Goal: Transaction & Acquisition: Purchase product/service

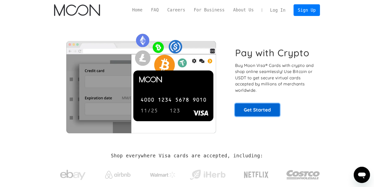
click at [266, 106] on link "Get Started" at bounding box center [257, 110] width 45 height 13
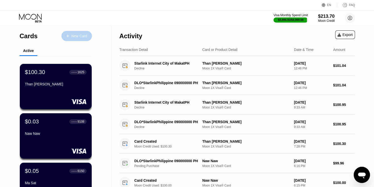
click at [80, 38] on div "New Card" at bounding box center [79, 36] width 16 height 4
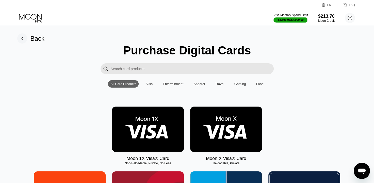
click at [151, 129] on img at bounding box center [148, 129] width 72 height 45
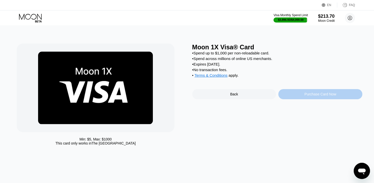
click at [293, 99] on div "Purchase Card Now" at bounding box center [320, 94] width 84 height 10
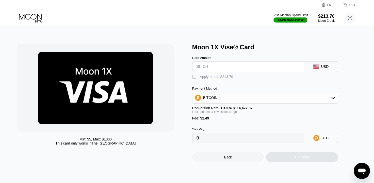
click at [199, 70] on input "text" at bounding box center [247, 67] width 103 height 10
type input "$101"
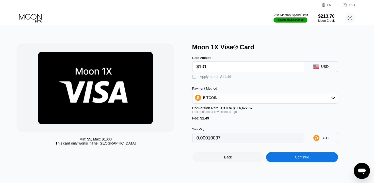
type input "0.00089529"
type input "$101"
click at [193, 79] on div "" at bounding box center [194, 77] width 5 height 5
type input "0"
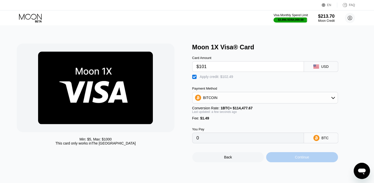
click at [324, 163] on div "Continue" at bounding box center [302, 158] width 72 height 10
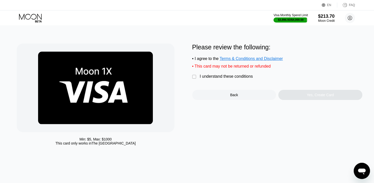
click at [226, 80] on div " I understand these conditions" at bounding box center [223, 76] width 63 height 5
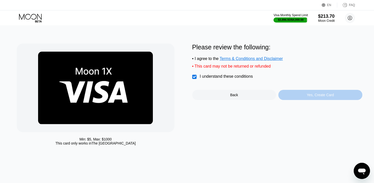
click at [308, 96] on div "Yes, Create Card" at bounding box center [320, 95] width 84 height 10
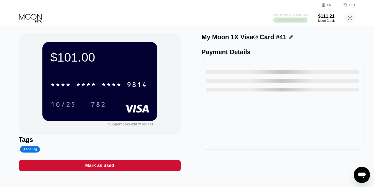
click at [297, 20] on div "$3,896.93 / $4,000.00" at bounding box center [291, 19] width 26 height 3
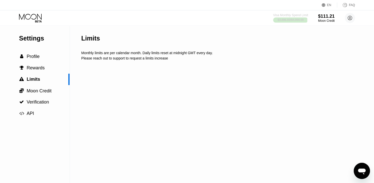
click at [297, 20] on div "$3,896.93 / $4,000.00" at bounding box center [291, 19] width 26 height 3
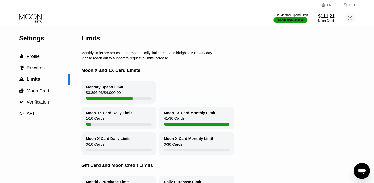
click at [290, 24] on div "Visa Monthly Spend Limit $3,896.93 / $4,000.00 $111.21 Moon Credit [DOMAIN_NAME…" at bounding box center [187, 17] width 374 height 15
click at [298, 18] on div "$3,896.93 / $4,000.00" at bounding box center [291, 19] width 26 height 3
click at [32, 15] on icon at bounding box center [31, 18] width 24 height 9
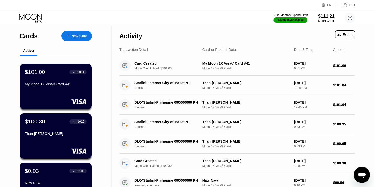
click at [64, 83] on div "$101.00 ● ● ● ● 9814 My Moon 1X Visa® Card #41" at bounding box center [56, 78] width 62 height 19
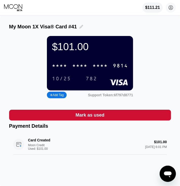
click at [79, 26] on icon at bounding box center [81, 27] width 4 height 4
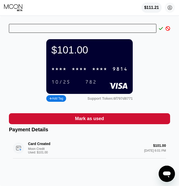
click at [80, 29] on input "Text input field" at bounding box center [82, 28] width 147 height 9
paste input "Chaw Pyae Mon"
type input "Chaw Pyae Mon"
click at [163, 29] on div at bounding box center [166, 28] width 7 height 5
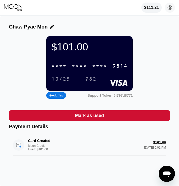
click at [115, 69] on div "9814" at bounding box center [119, 66] width 15 height 6
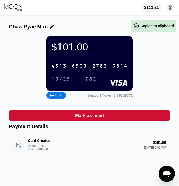
click at [62, 79] on div "10/25" at bounding box center [60, 79] width 19 height 6
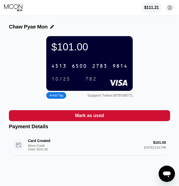
click at [91, 81] on div "782" at bounding box center [90, 79] width 11 height 6
